Goal: Task Accomplishment & Management: Manage account settings

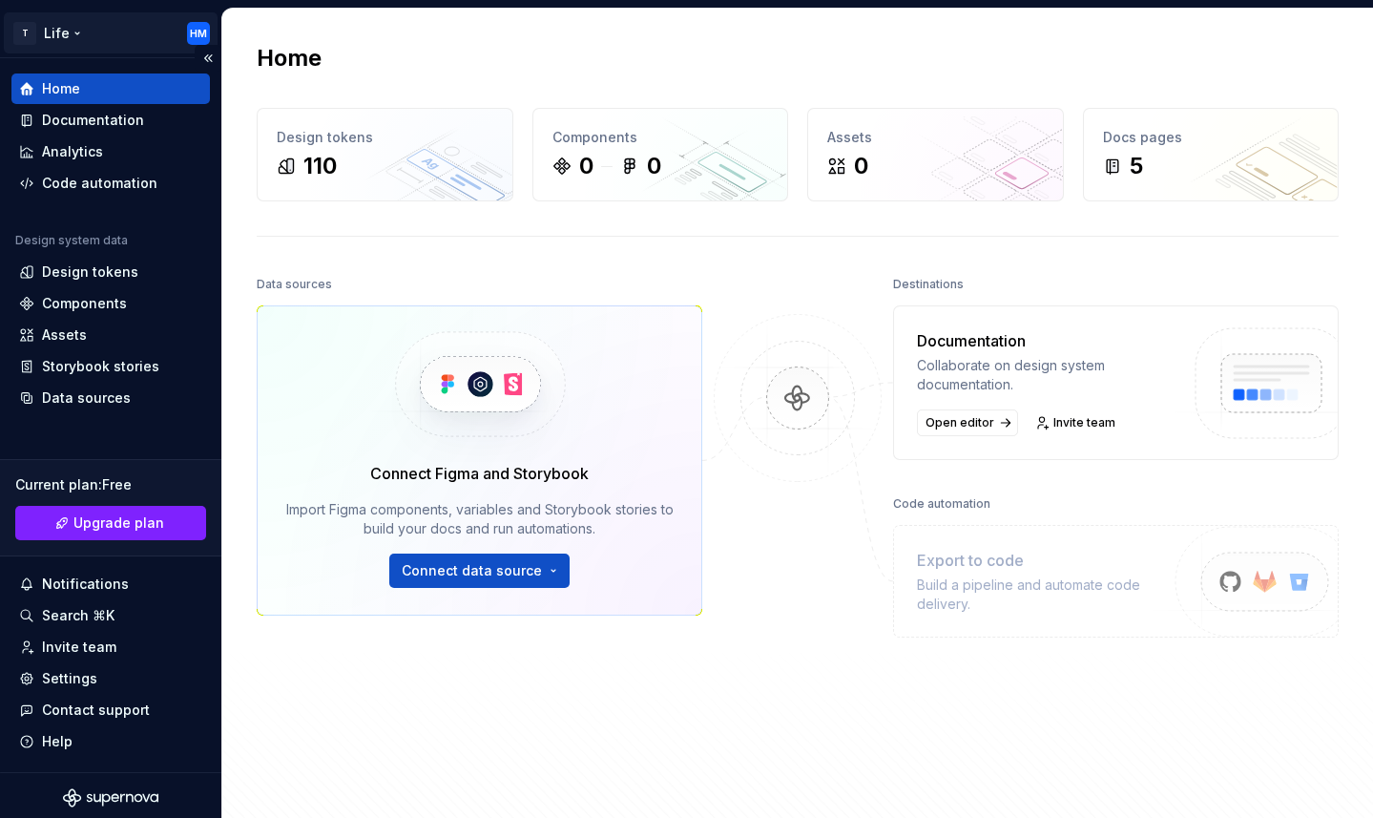
click at [202, 27] on html "T Life HM Home Documentation Analytics Code automation Design system data Desig…" at bounding box center [686, 409] width 1373 height 818
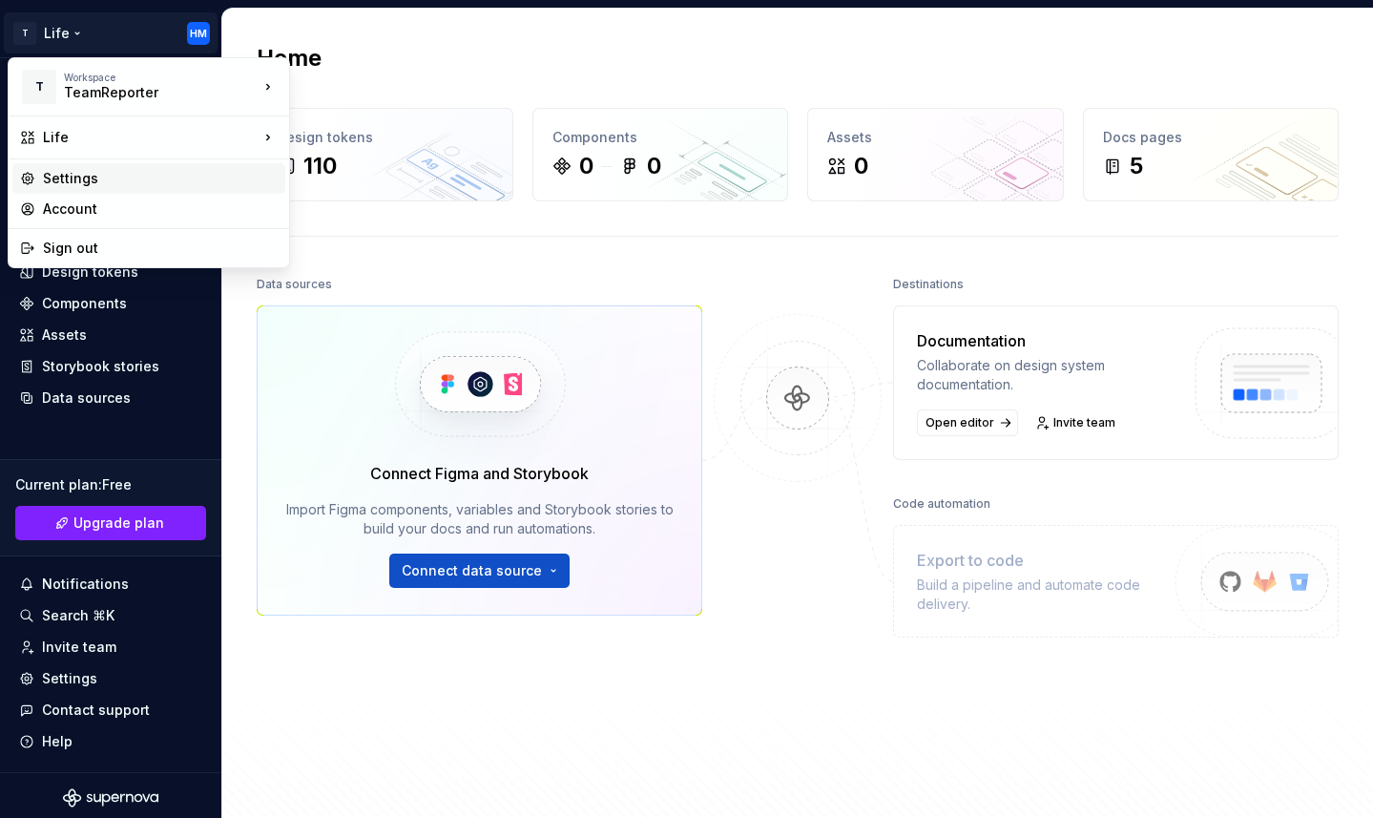
click at [174, 184] on div "Settings" at bounding box center [160, 178] width 235 height 19
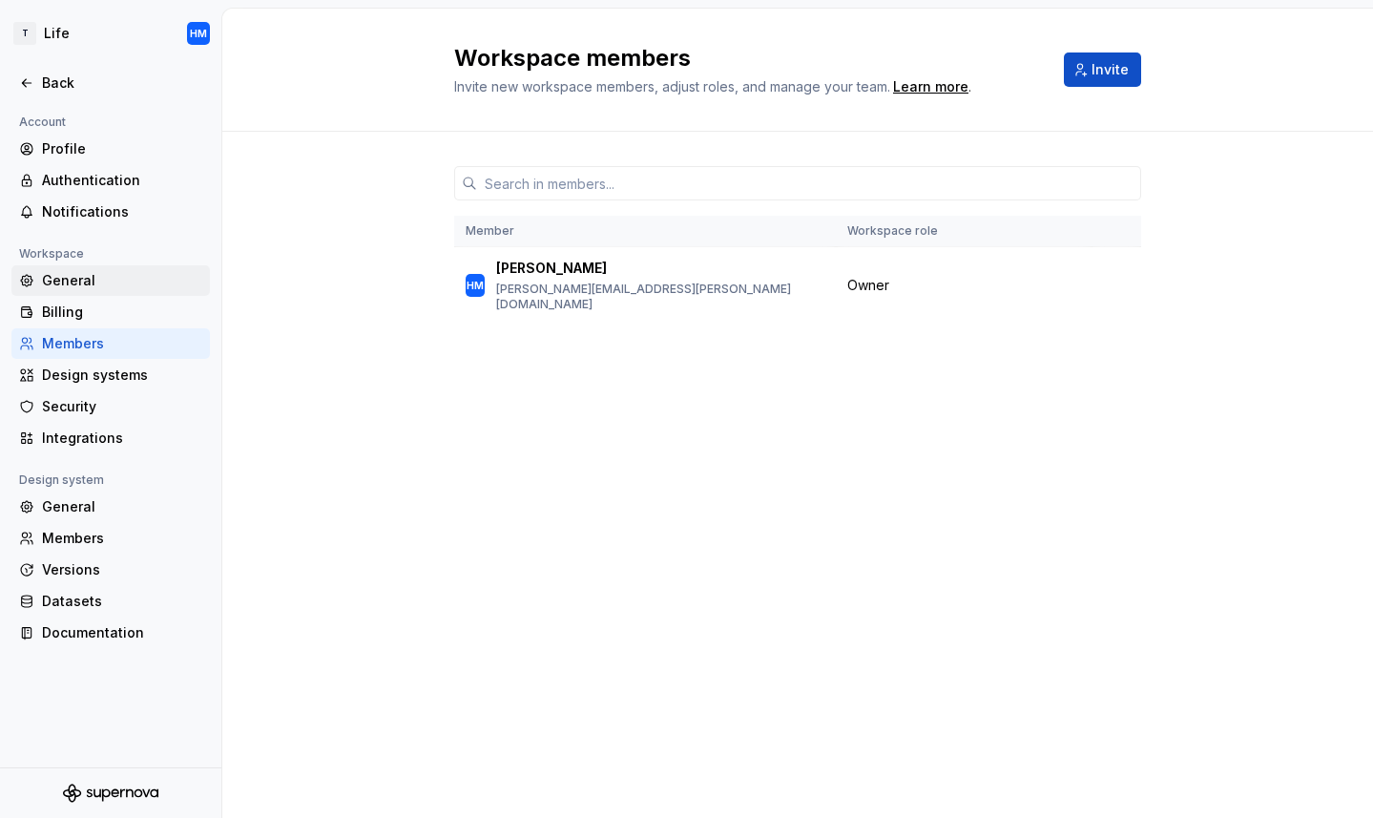
click at [107, 282] on div "General" at bounding box center [122, 280] width 160 height 19
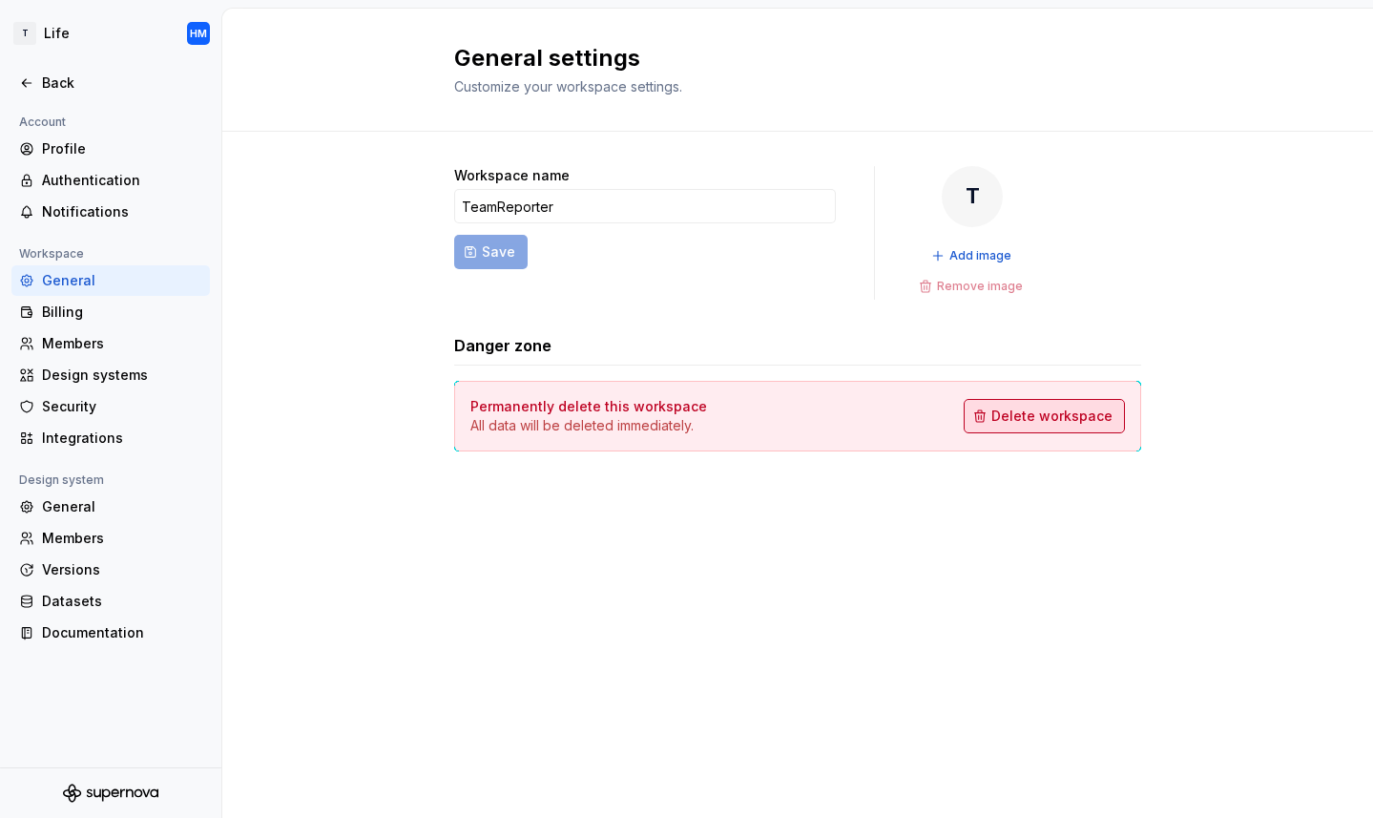
click at [1041, 422] on span "Delete workspace" at bounding box center [1052, 416] width 121 height 19
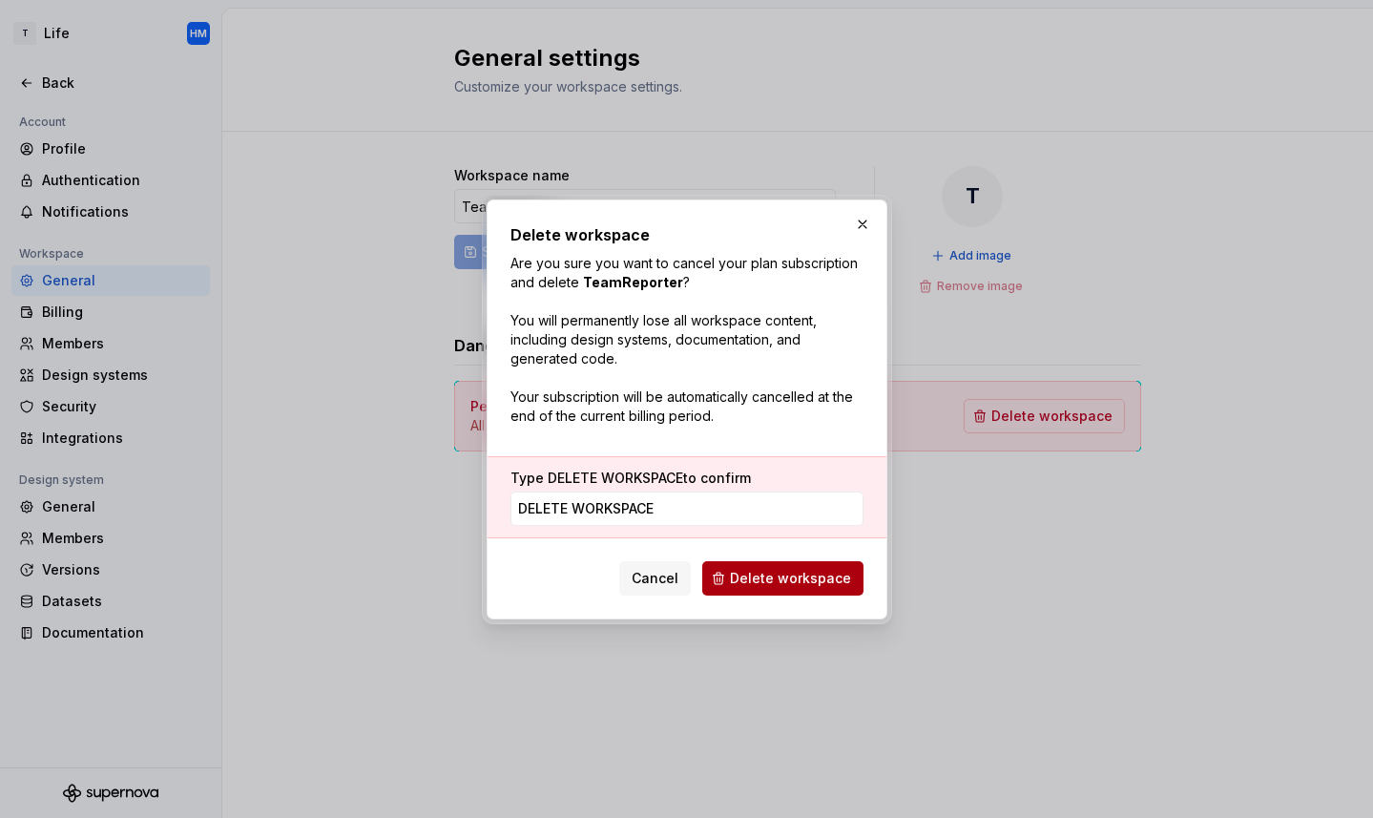
type input "DELETE WORKSPACE"
click at [835, 569] on span "Delete workspace" at bounding box center [790, 578] width 121 height 19
